Goal: Task Accomplishment & Management: Manage account settings

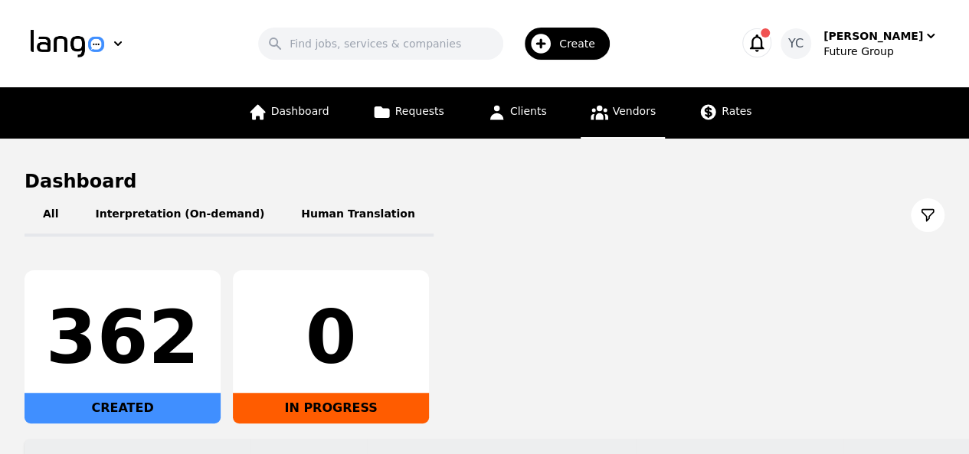
click at [616, 110] on span "Vendors" at bounding box center [634, 111] width 43 height 12
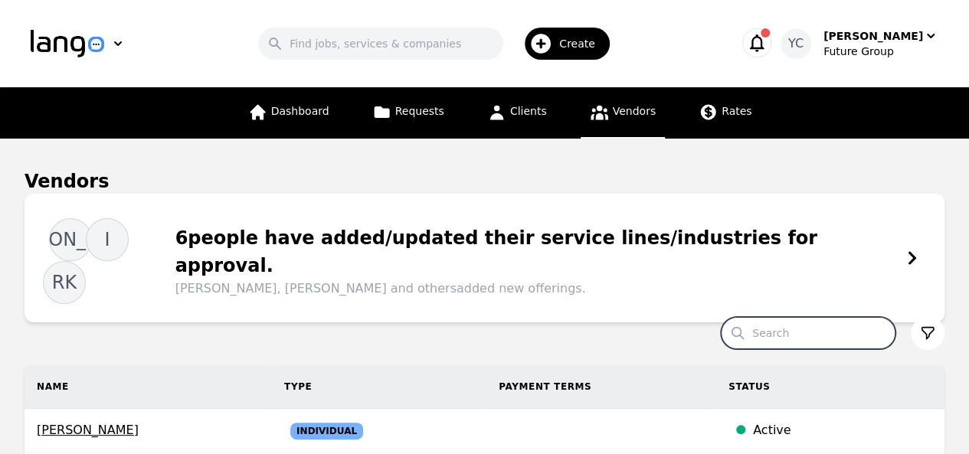
click at [773, 317] on input "Search" at bounding box center [808, 333] width 175 height 32
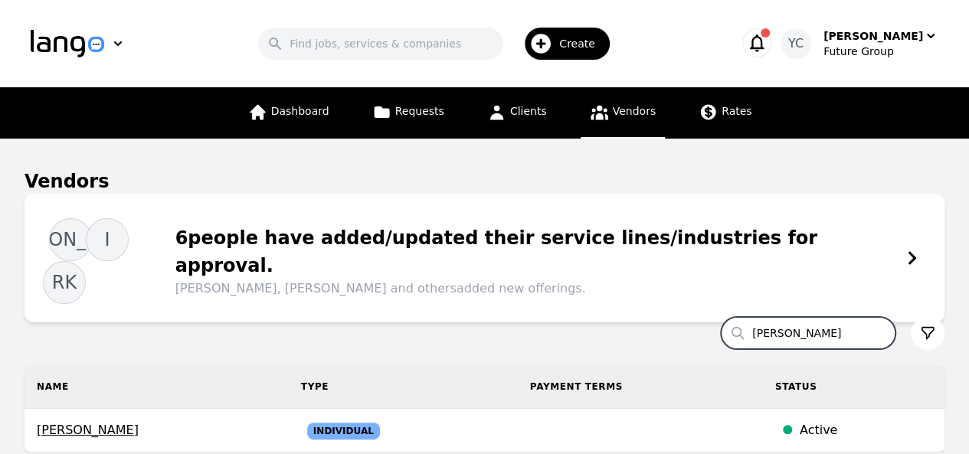
click at [761, 317] on input "[PERSON_NAME]" at bounding box center [808, 333] width 175 height 32
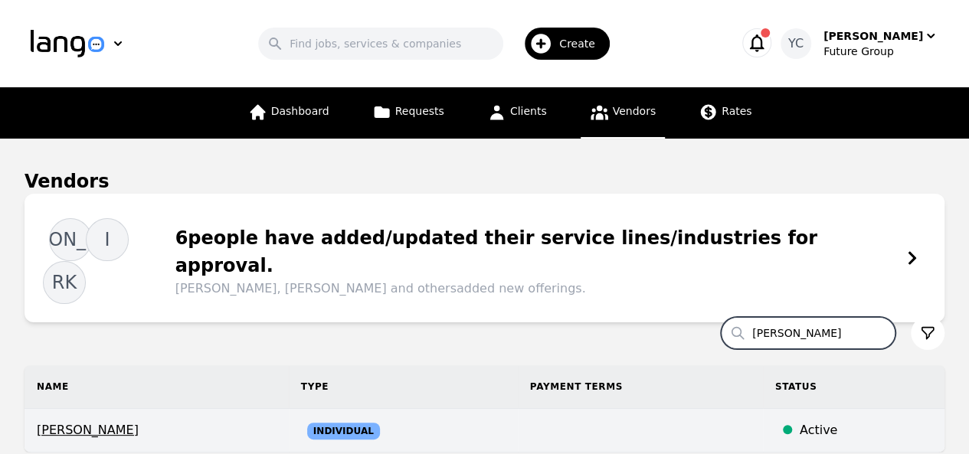
type input "[PERSON_NAME]"
click at [559, 409] on td at bounding box center [640, 431] width 245 height 44
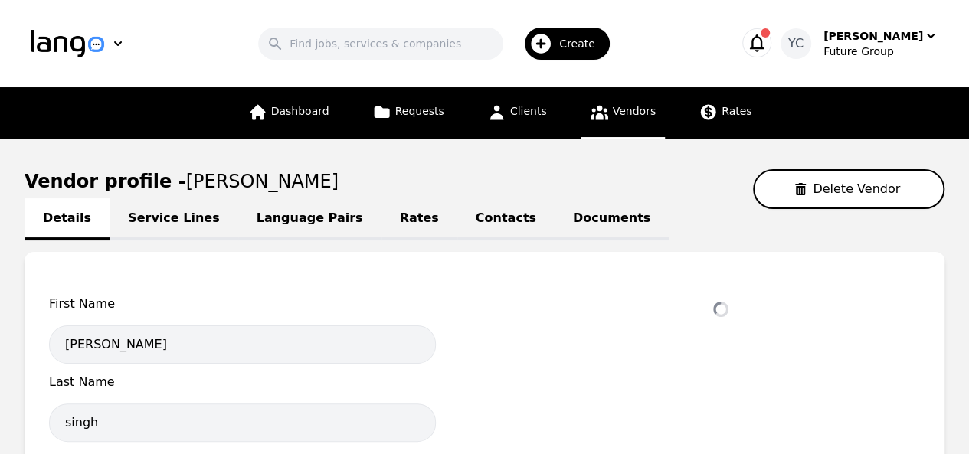
select select "active"
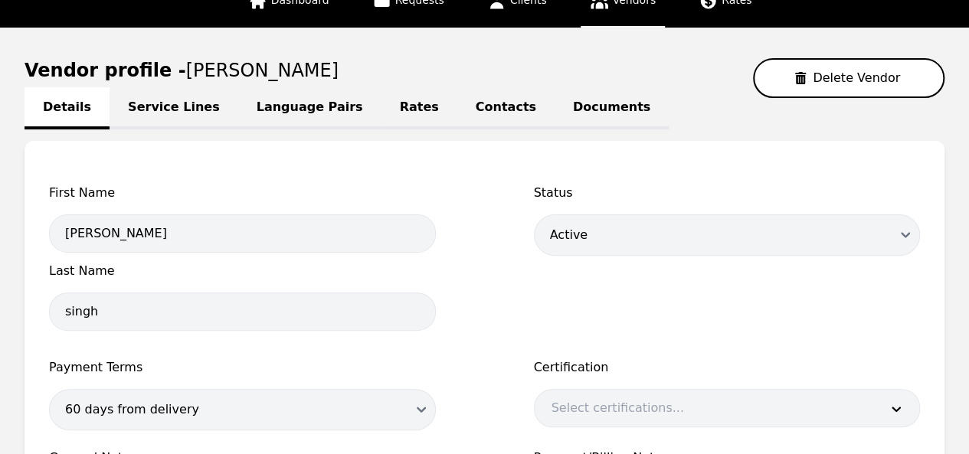
scroll to position [104, 0]
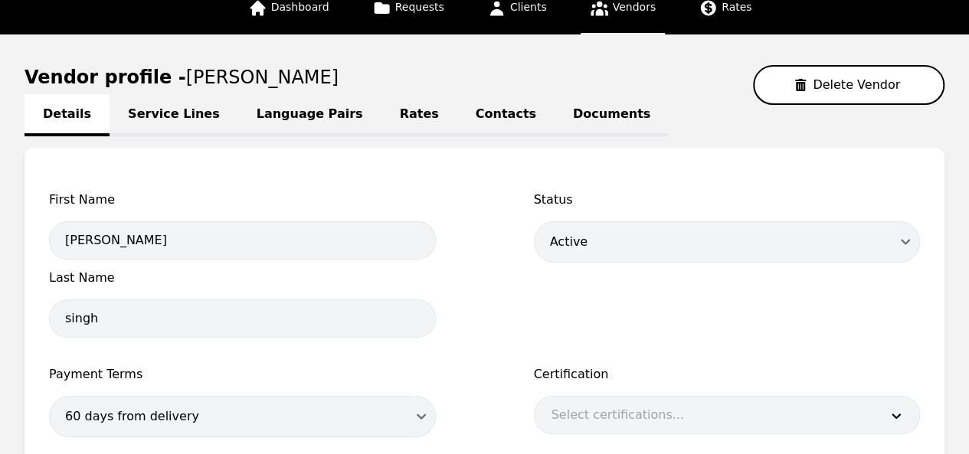
click at [238, 107] on link "Language Pairs" at bounding box center [309, 115] width 143 height 42
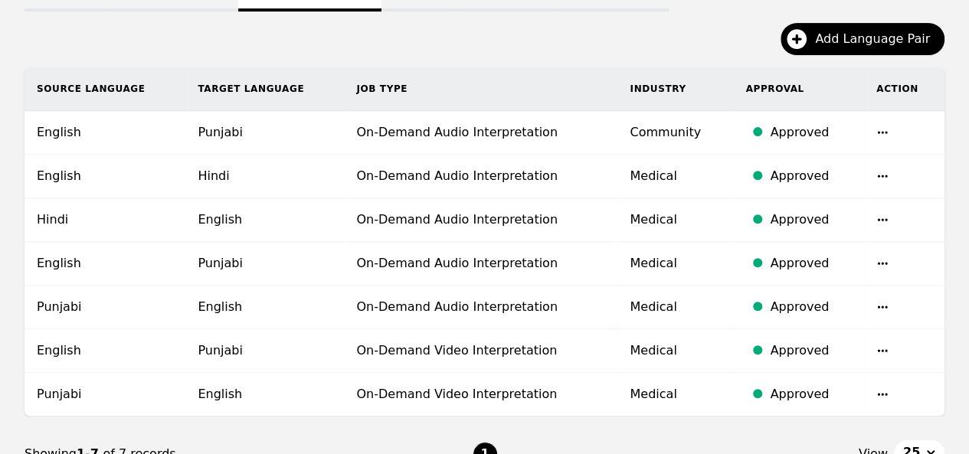
scroll to position [235, 0]
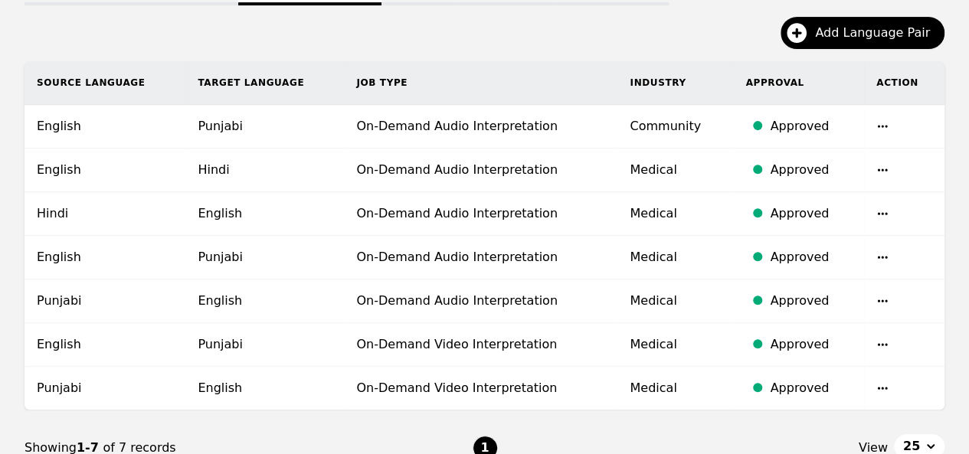
click at [878, 341] on icon "button" at bounding box center [882, 344] width 12 height 12
click at [832, 385] on button "Delete" at bounding box center [841, 382] width 64 height 28
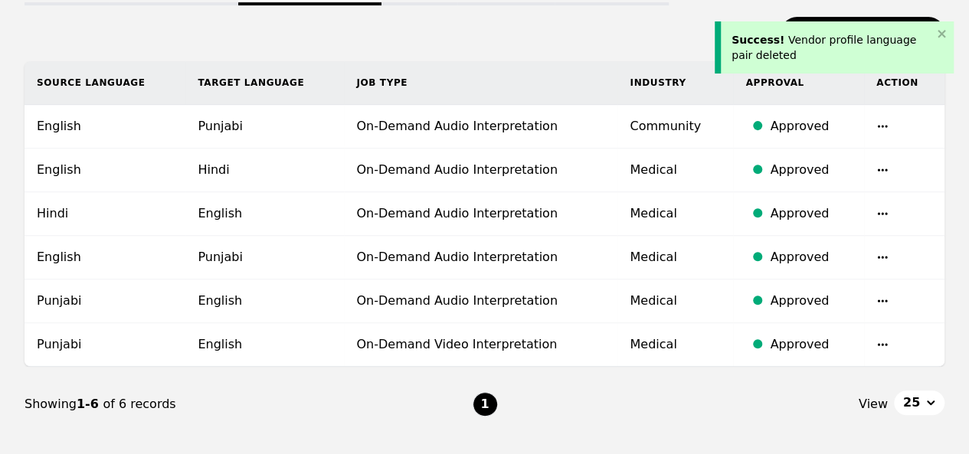
click at [879, 338] on icon "button" at bounding box center [882, 344] width 12 height 12
click at [816, 381] on button "Delete" at bounding box center [841, 382] width 64 height 28
